Goal: Transaction & Acquisition: Purchase product/service

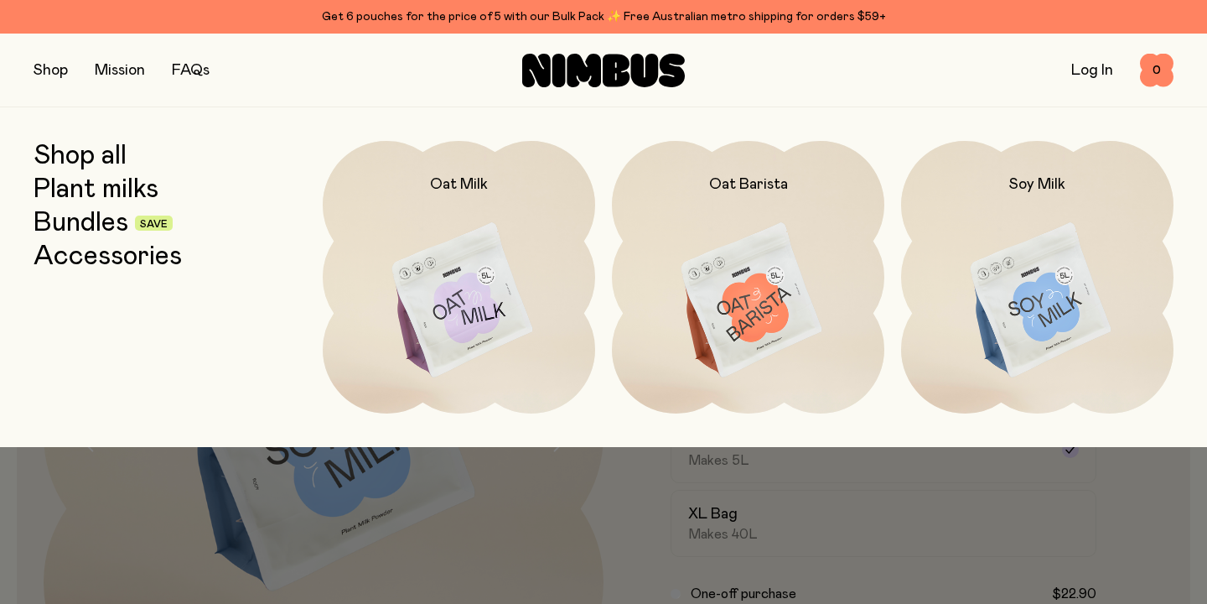
click at [67, 218] on link "Bundles" at bounding box center [81, 223] width 95 height 30
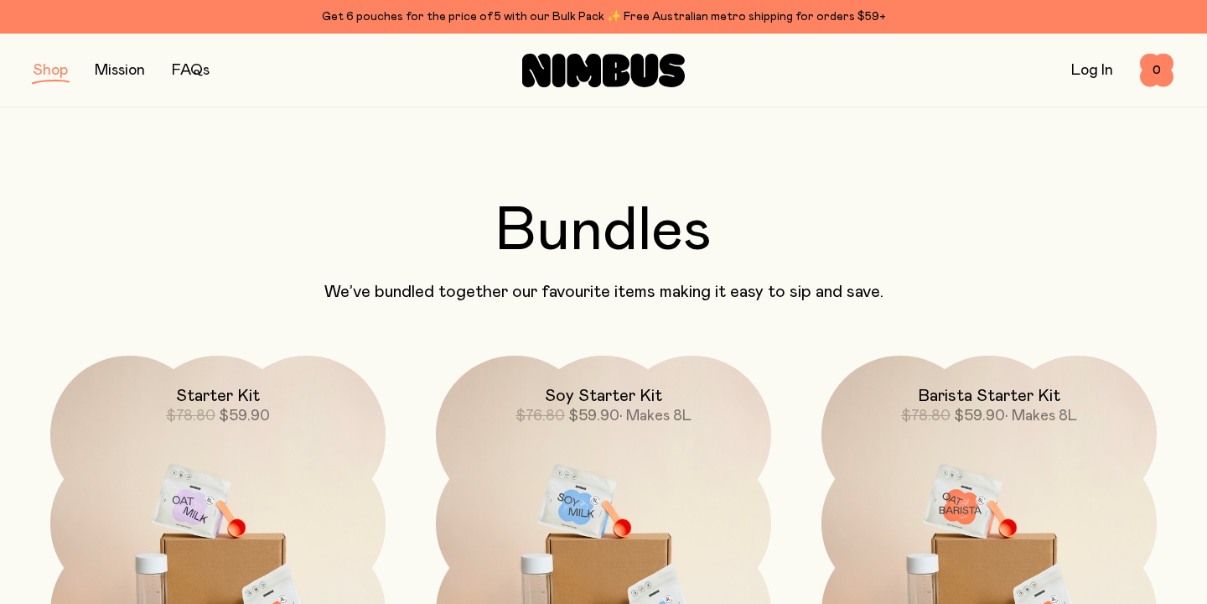
click at [44, 73] on button "button" at bounding box center [51, 70] width 34 height 23
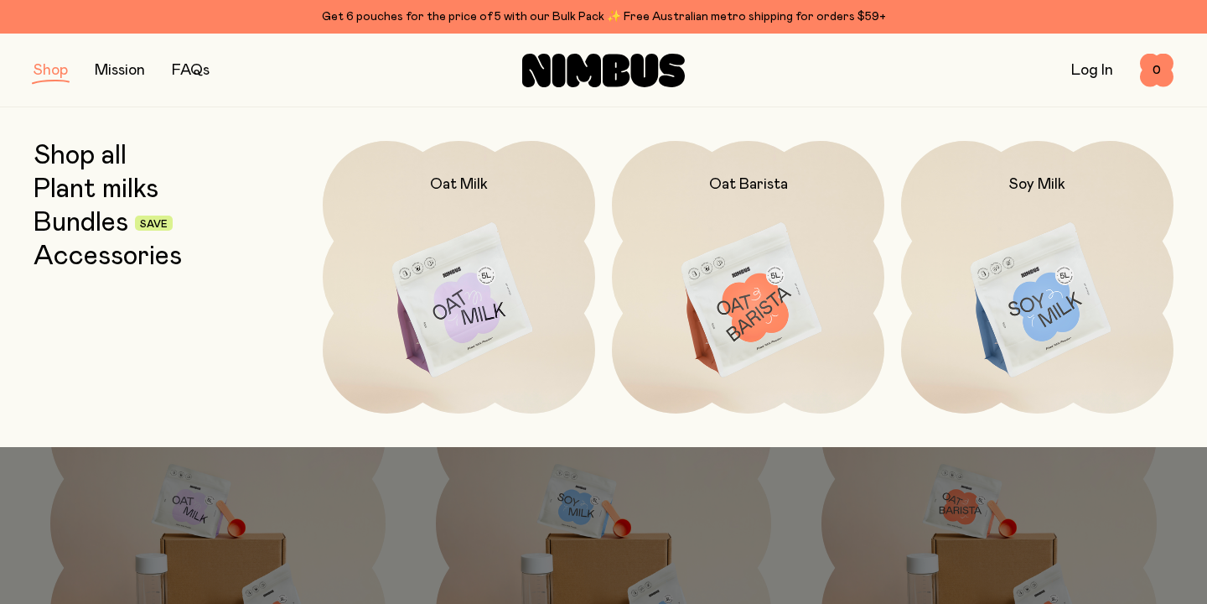
click at [70, 154] on link "Shop all" at bounding box center [80, 156] width 93 height 30
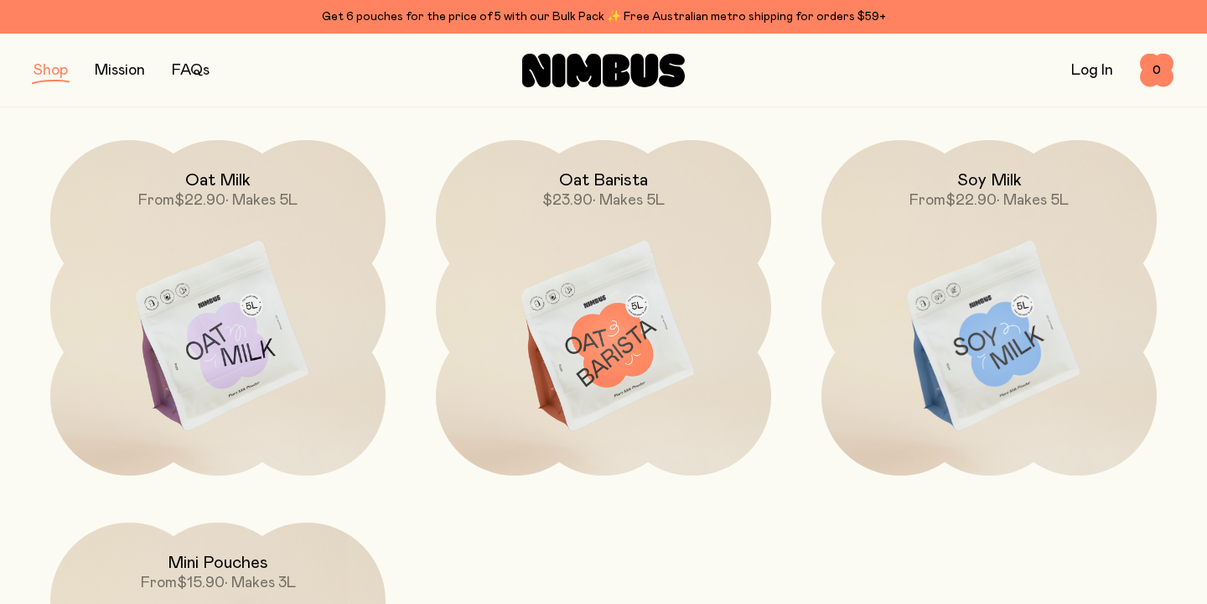
scroll to position [236, 0]
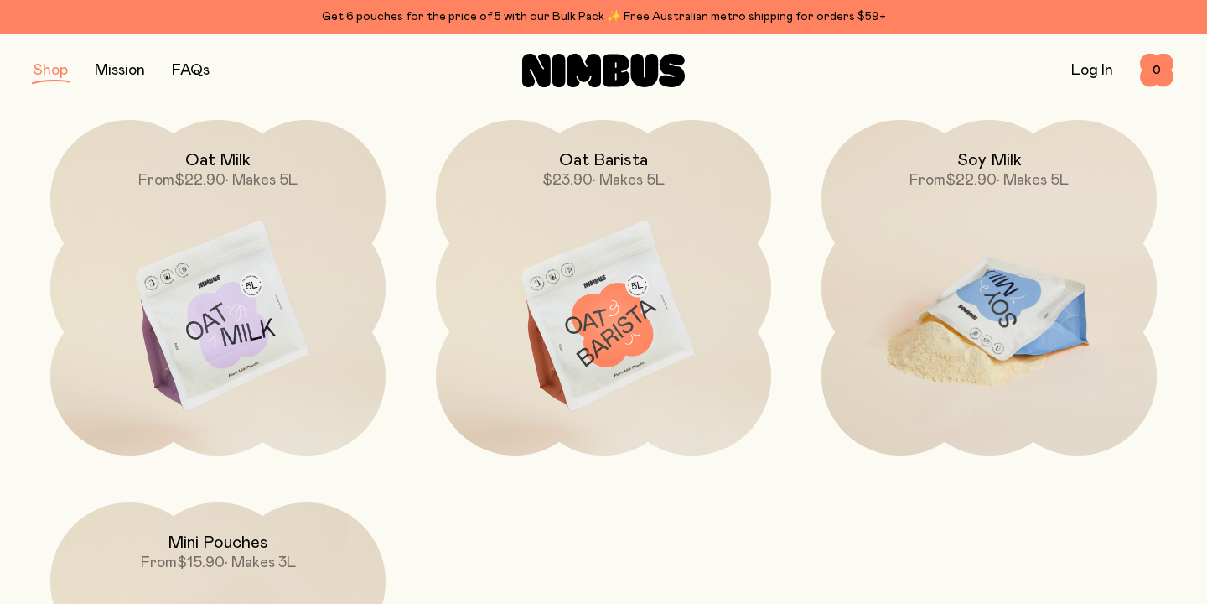
click at [999, 344] on img at bounding box center [989, 317] width 335 height 394
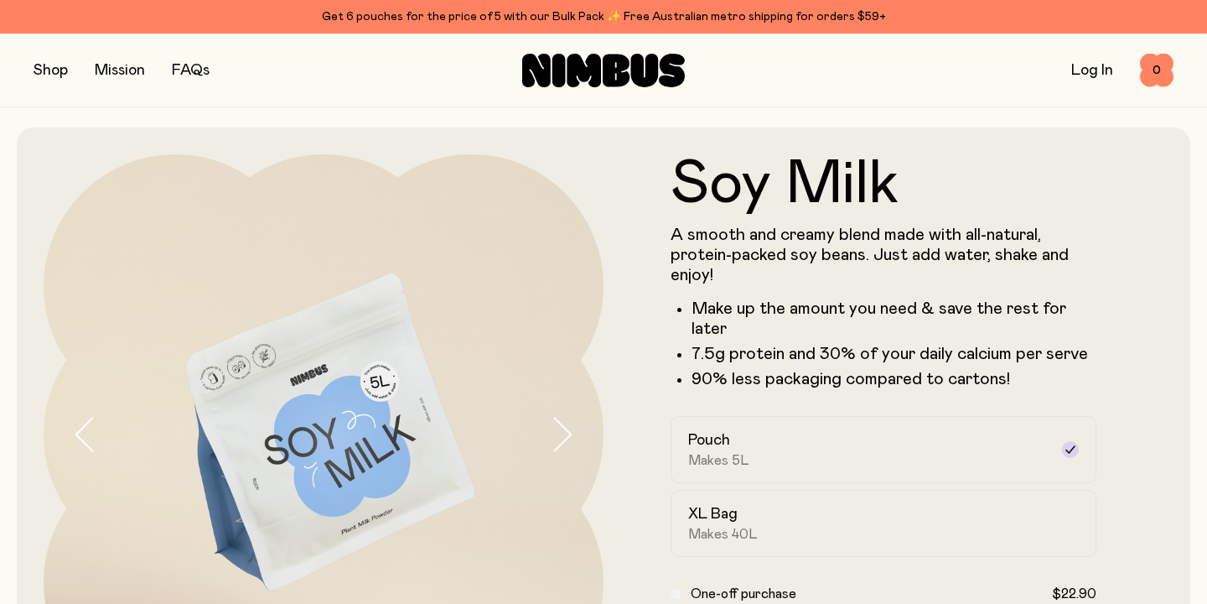
click at [559, 436] on icon "button" at bounding box center [561, 434] width 23 height 35
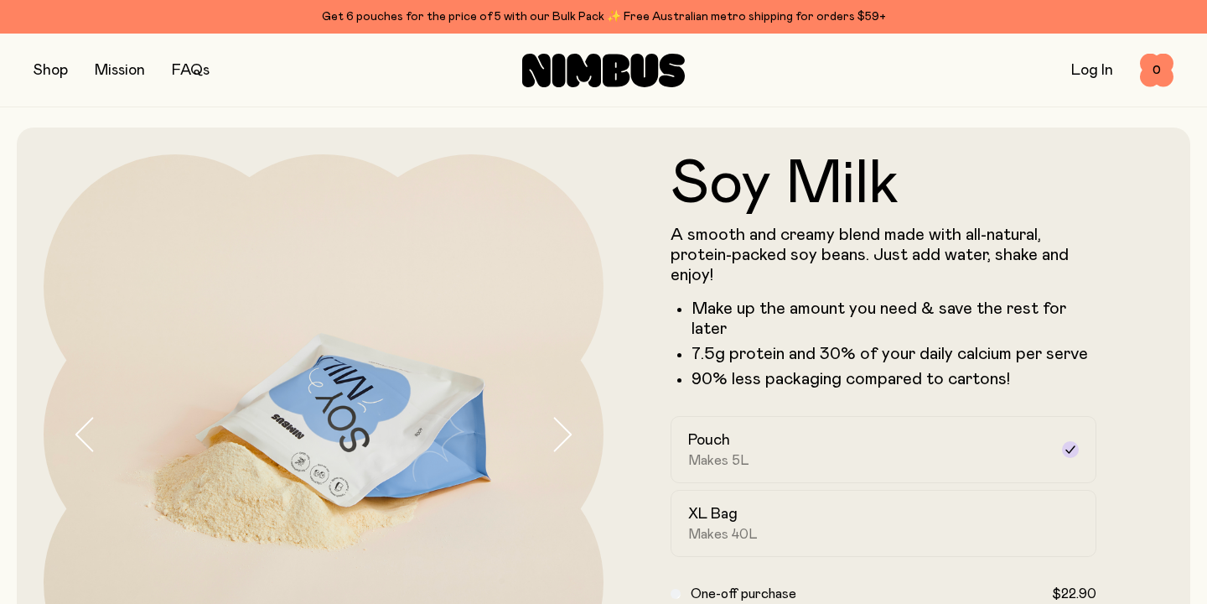
click at [559, 436] on icon "button" at bounding box center [561, 434] width 23 height 35
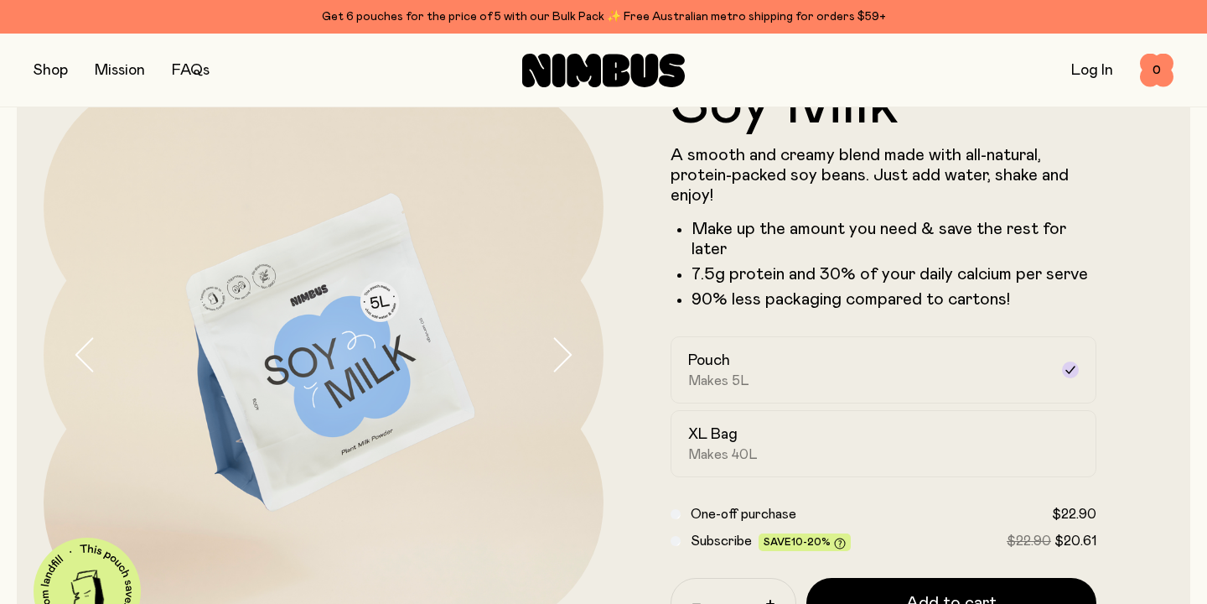
scroll to position [67, 0]
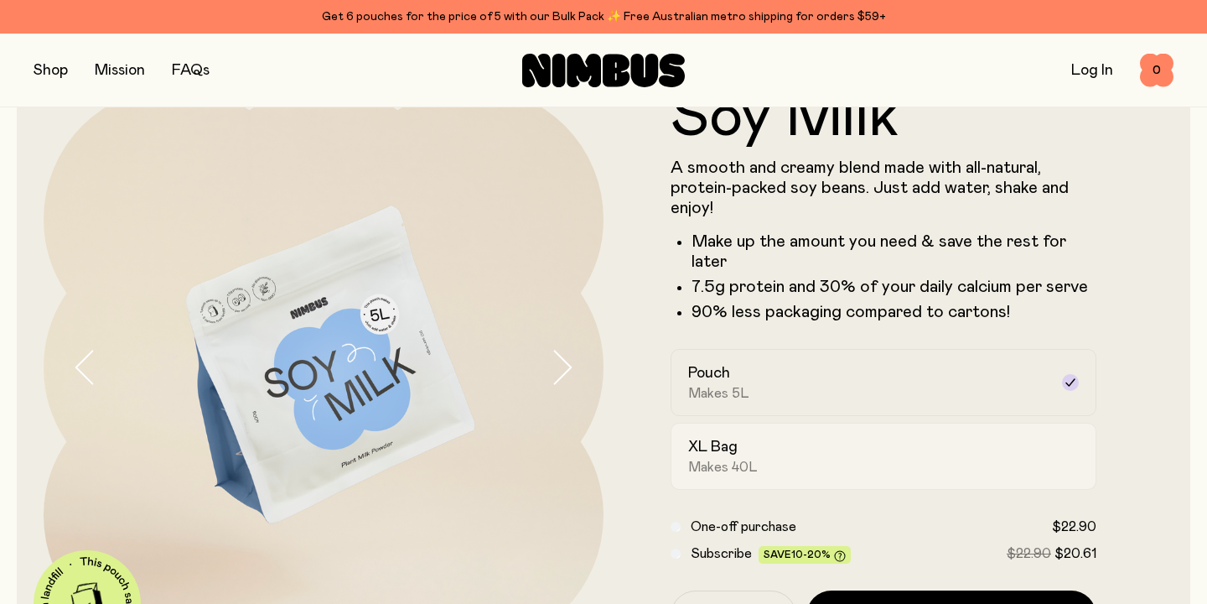
click at [814, 458] on div "XL Bag Makes 40L" at bounding box center [868, 456] width 361 height 39
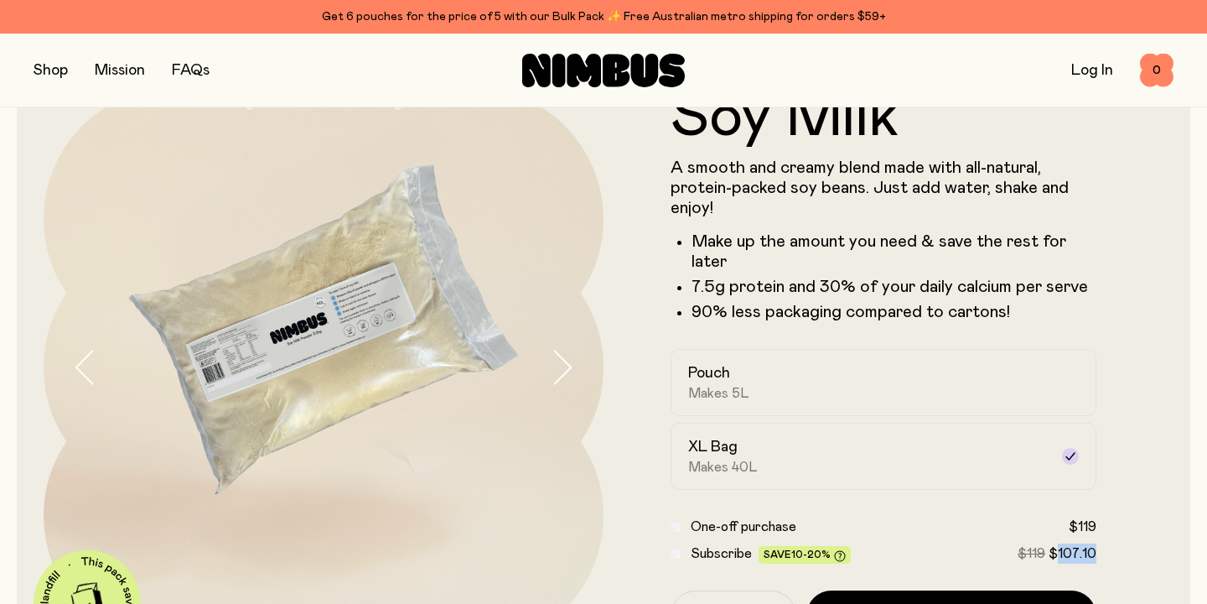
drag, startPoint x: 1103, startPoint y: 551, endPoint x: 1057, endPoint y: 550, distance: 46.1
click at [1057, 550] on form "Soy Milk A smooth and creamy blend made with all-natural, protein-packed soy be…" at bounding box center [884, 409] width 560 height 644
copy span "107.10"
click at [345, 319] on img at bounding box center [324, 367] width 560 height 560
click at [294, 372] on img at bounding box center [324, 367] width 560 height 560
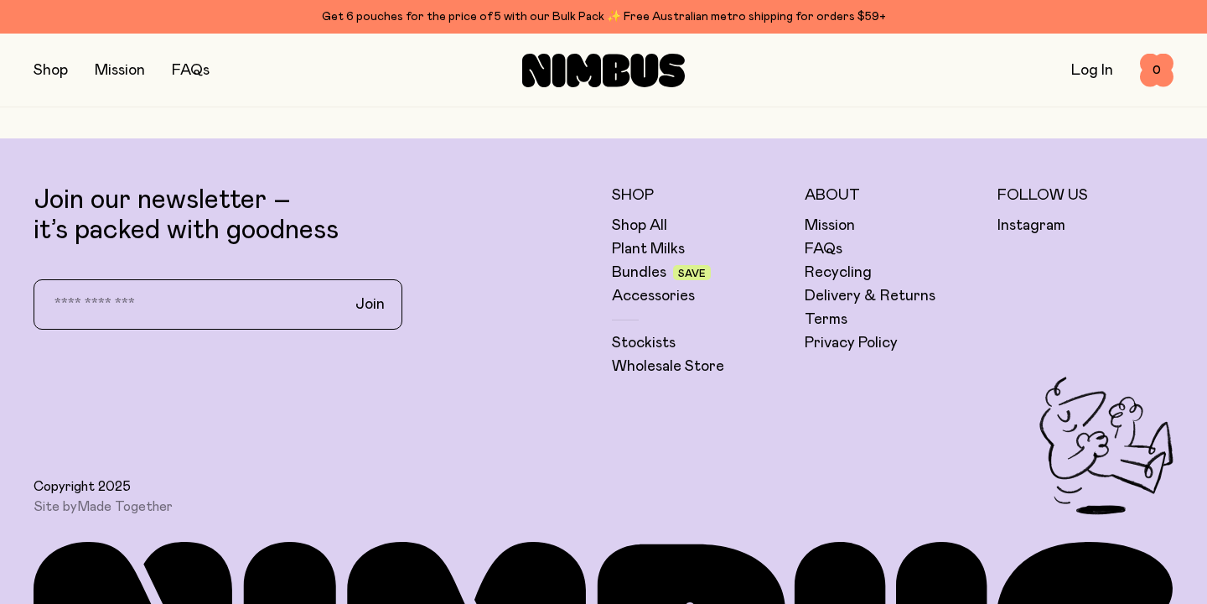
scroll to position [4217, 0]
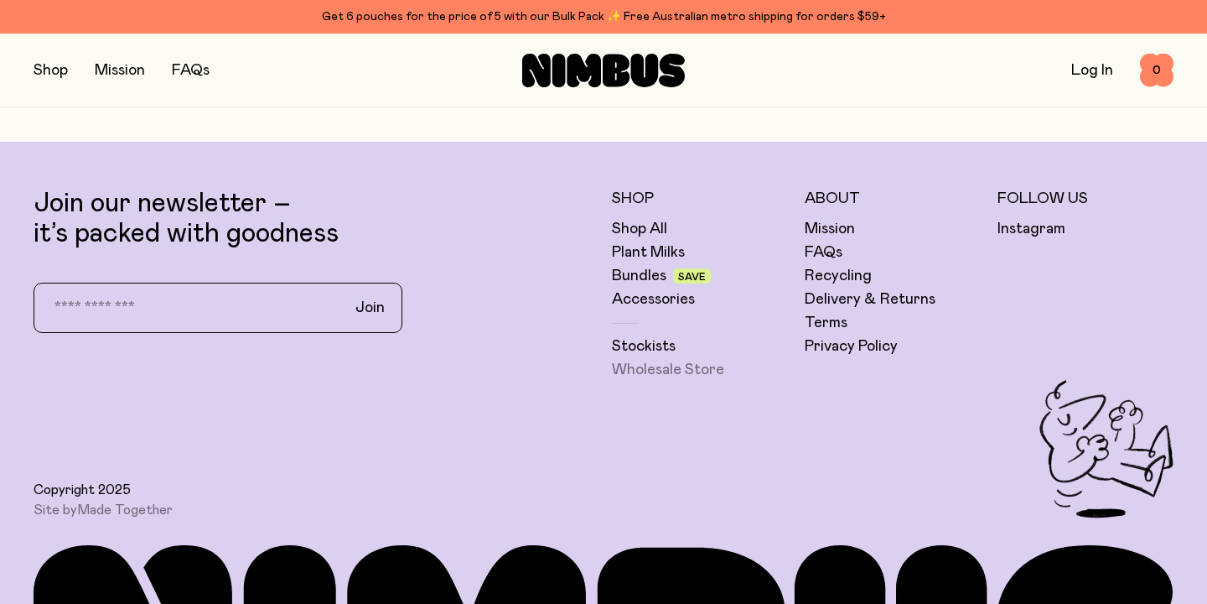
click at [656, 360] on link "Wholesale Store" at bounding box center [668, 370] width 112 height 20
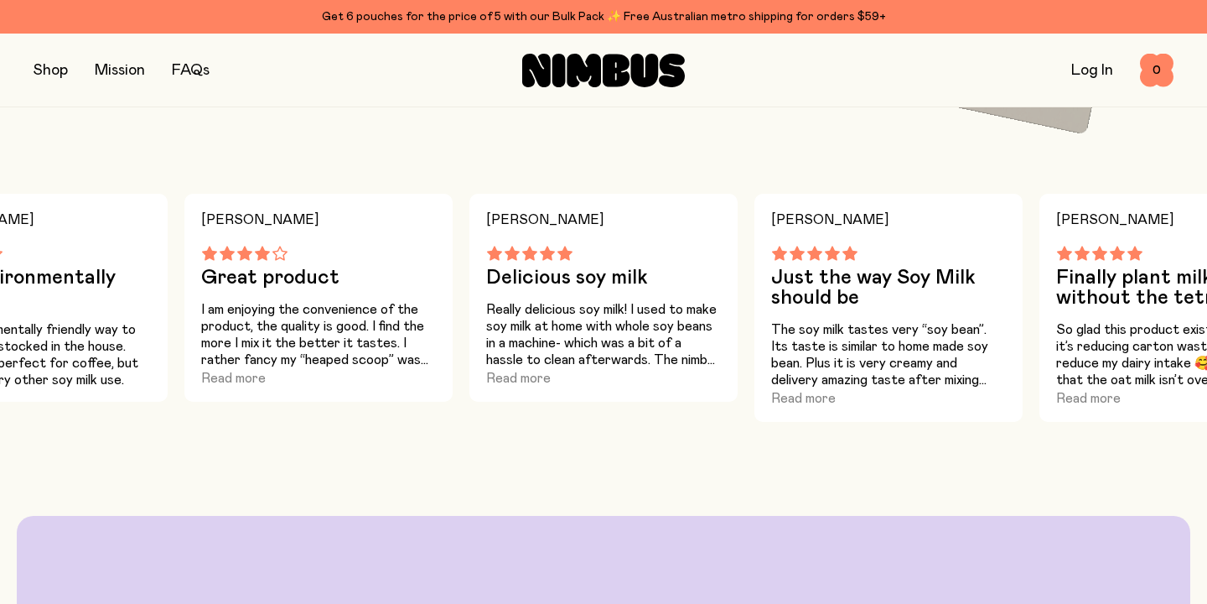
scroll to position [0, 0]
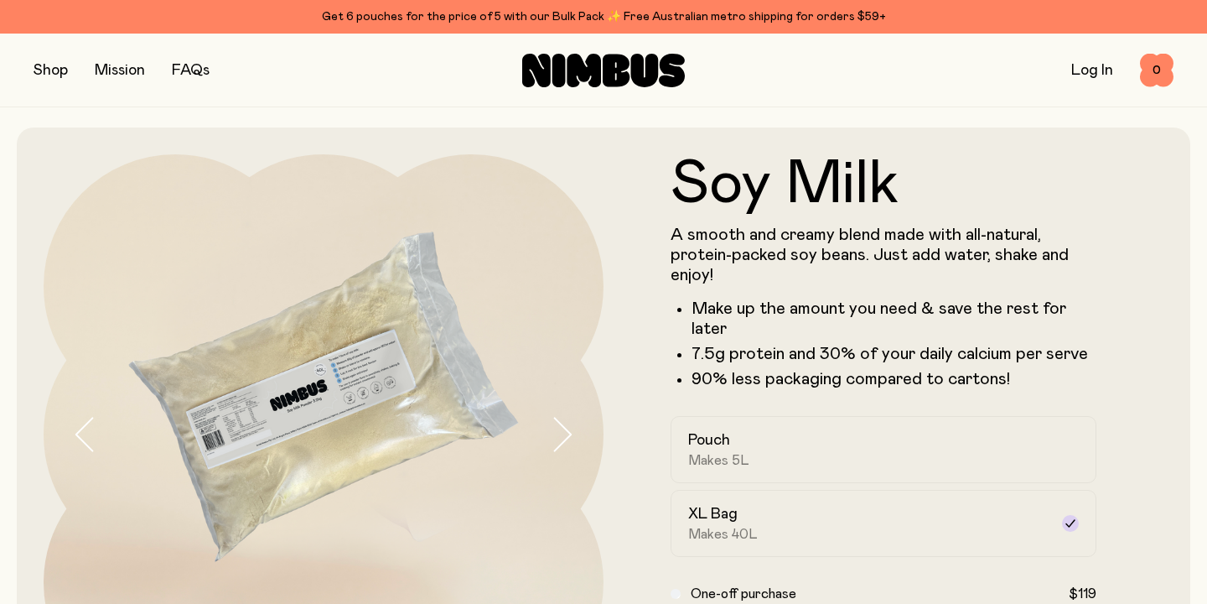
click at [45, 61] on button "button" at bounding box center [51, 70] width 34 height 23
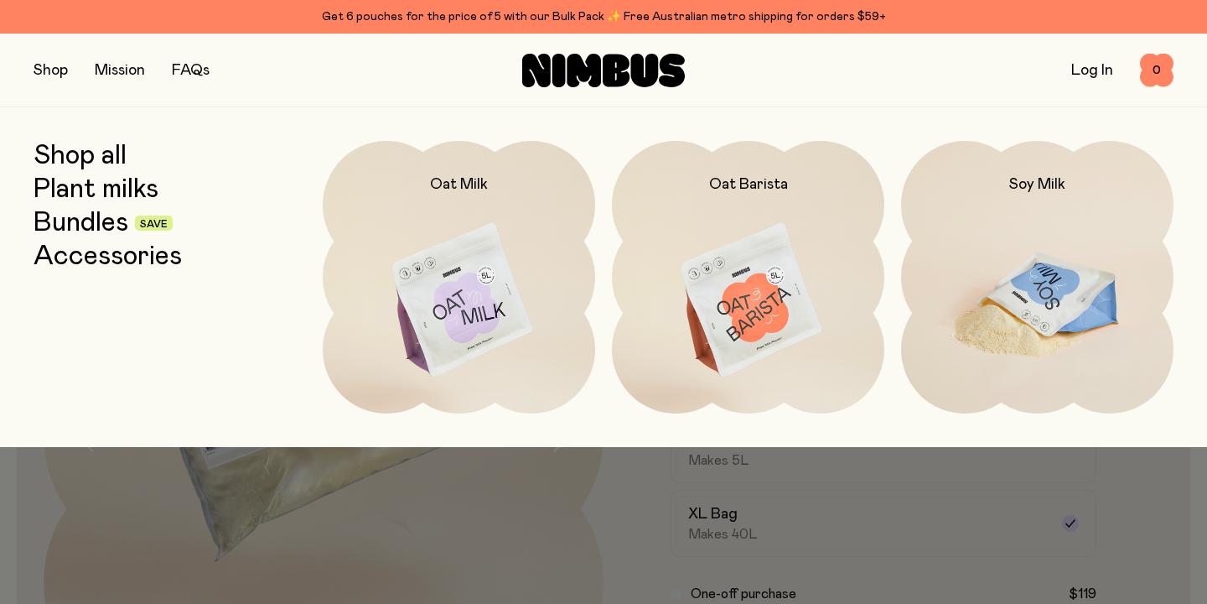
click at [1042, 270] on img at bounding box center [1037, 301] width 272 height 320
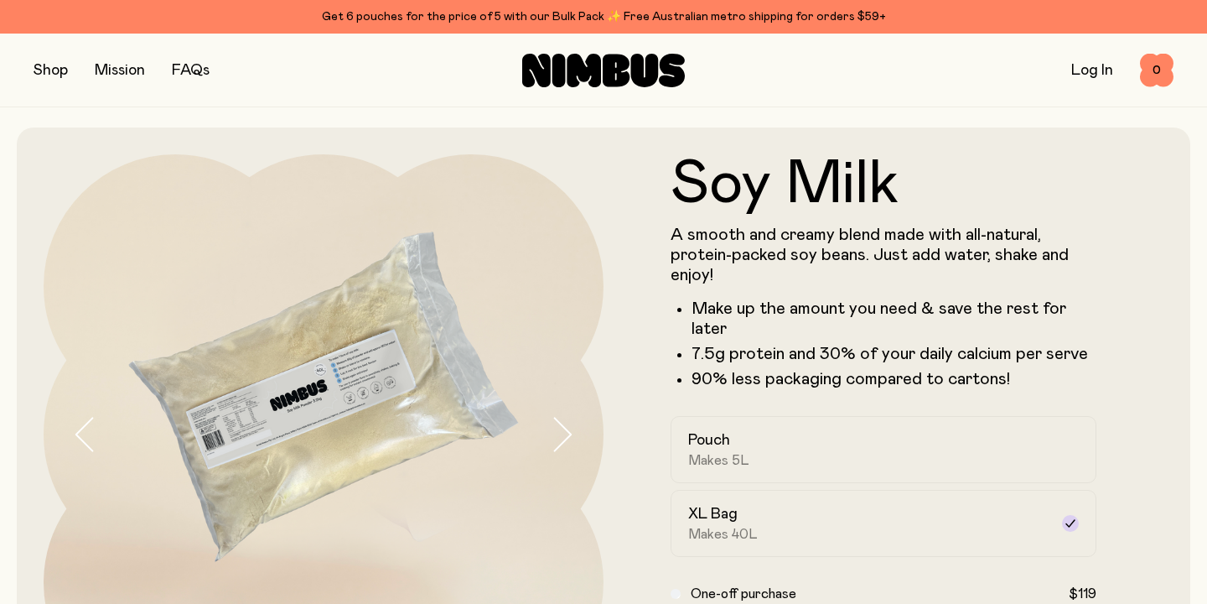
click at [52, 73] on button "button" at bounding box center [51, 70] width 34 height 23
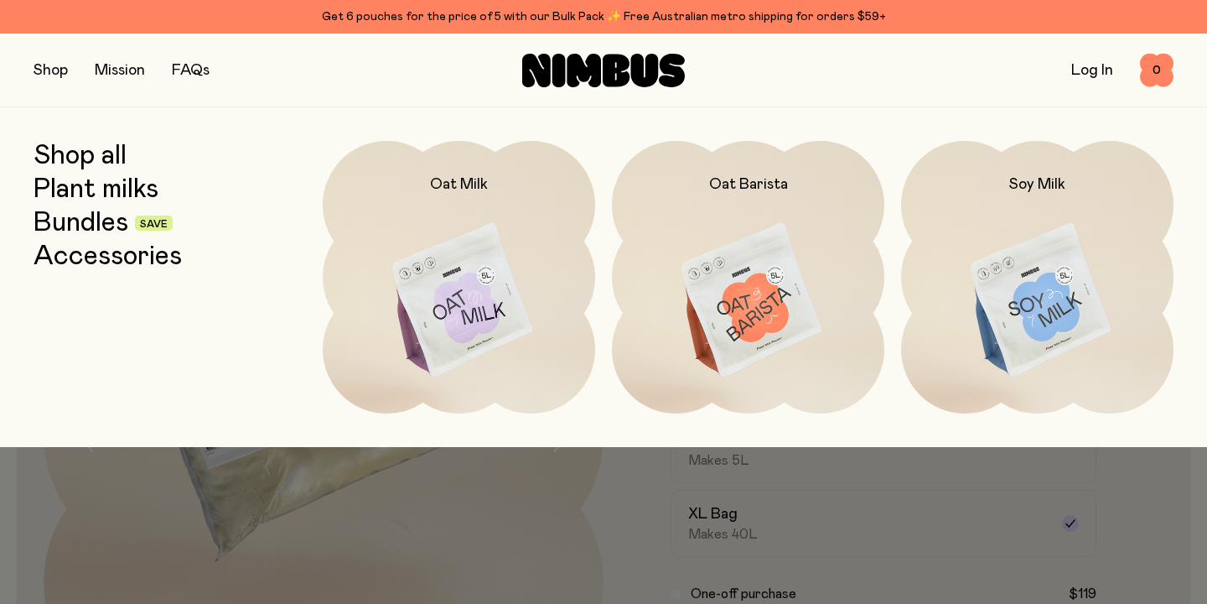
click at [85, 155] on link "Shop all" at bounding box center [80, 156] width 93 height 30
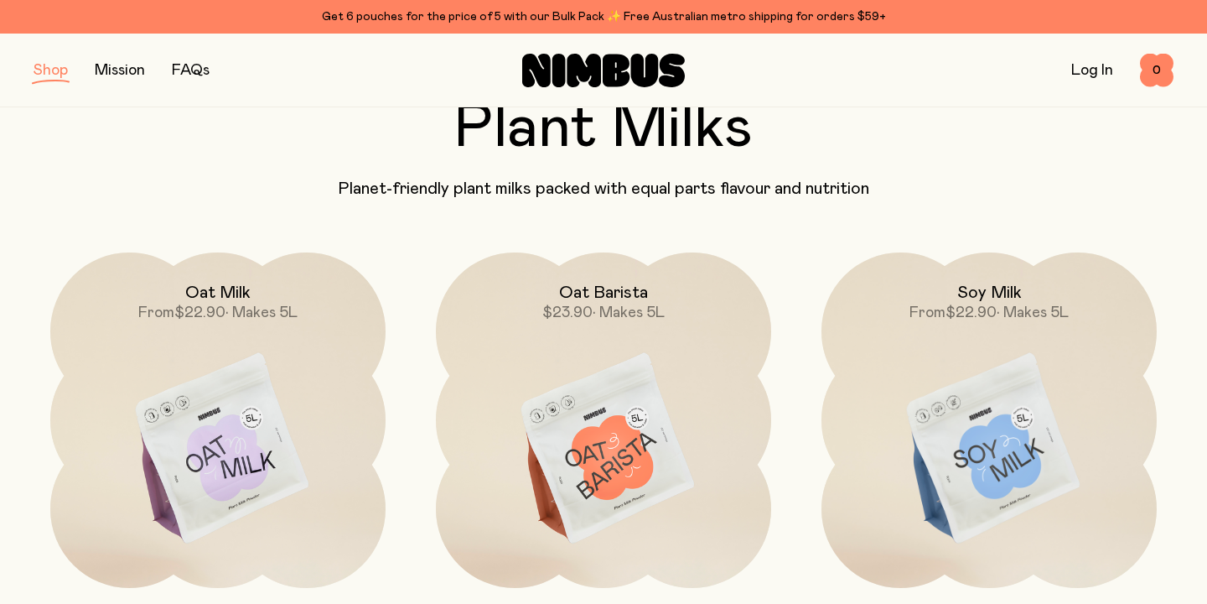
scroll to position [104, 0]
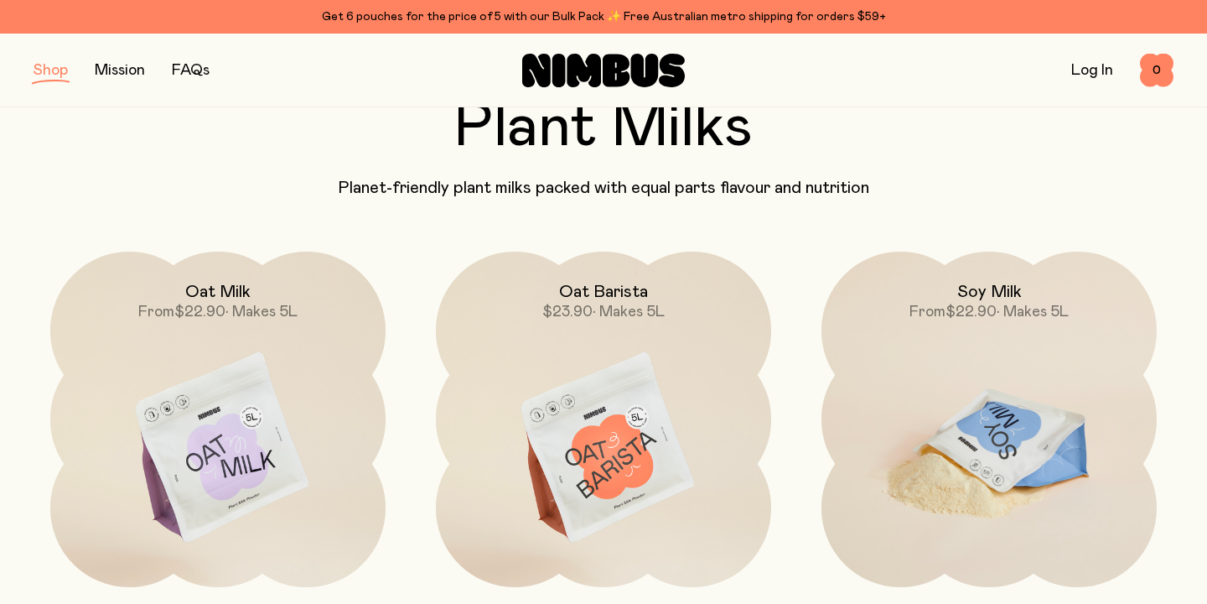
click at [1008, 411] on img at bounding box center [989, 449] width 335 height 394
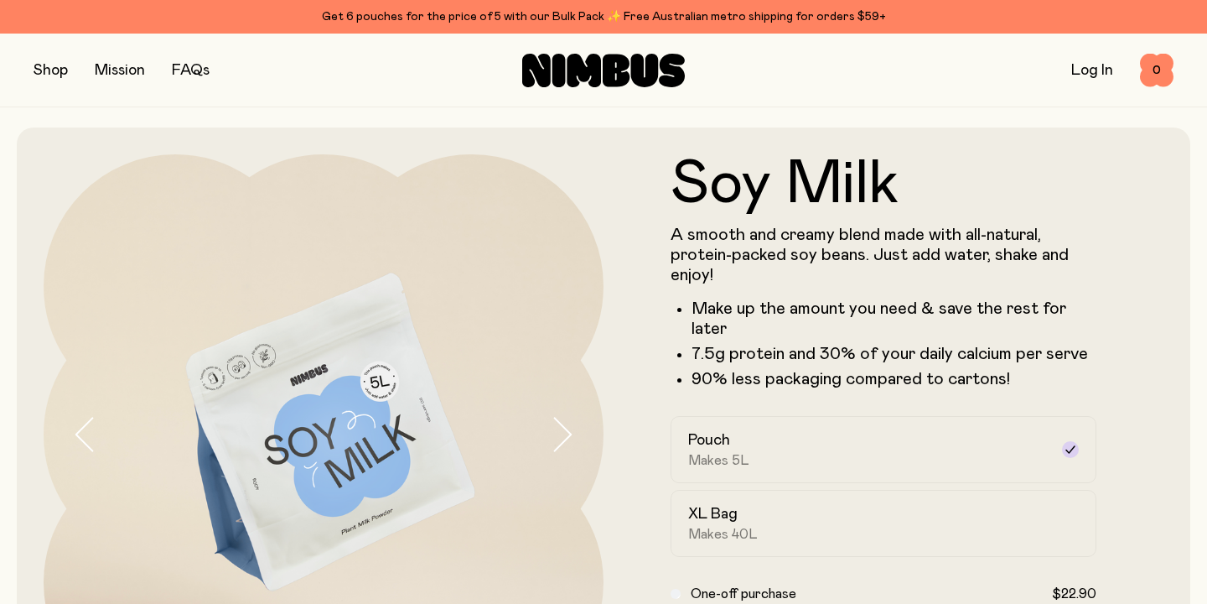
click at [933, 258] on p "A smooth and creamy blend made with all-natural, protein-packed soy beans. Just…" at bounding box center [884, 255] width 426 height 60
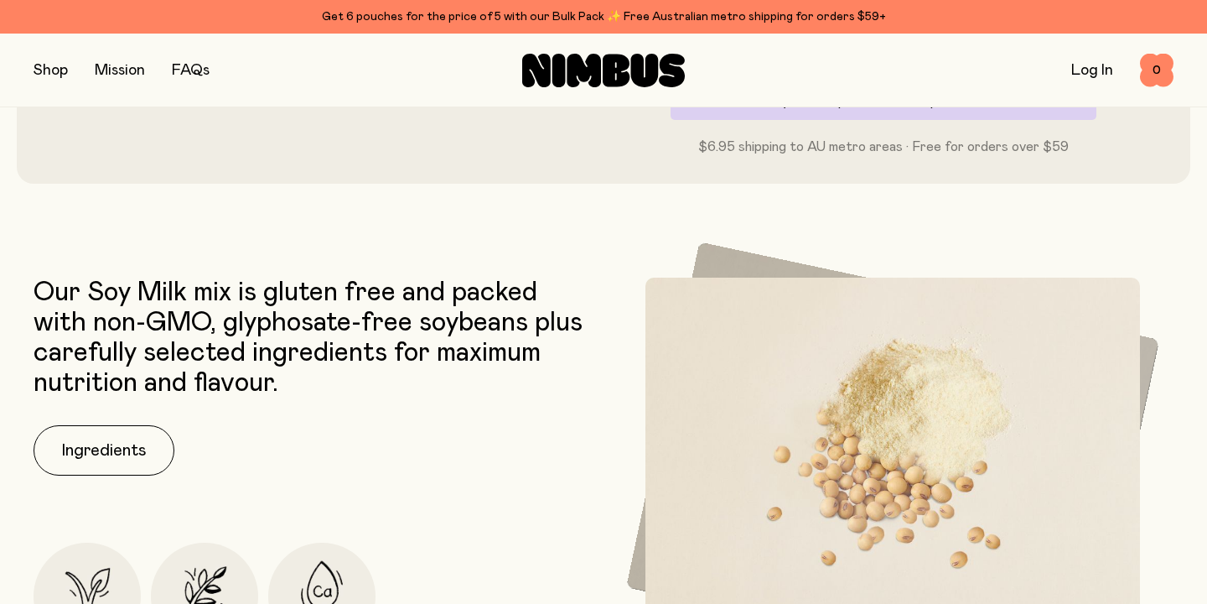
scroll to position [642, 0]
